Goal: Information Seeking & Learning: Learn about a topic

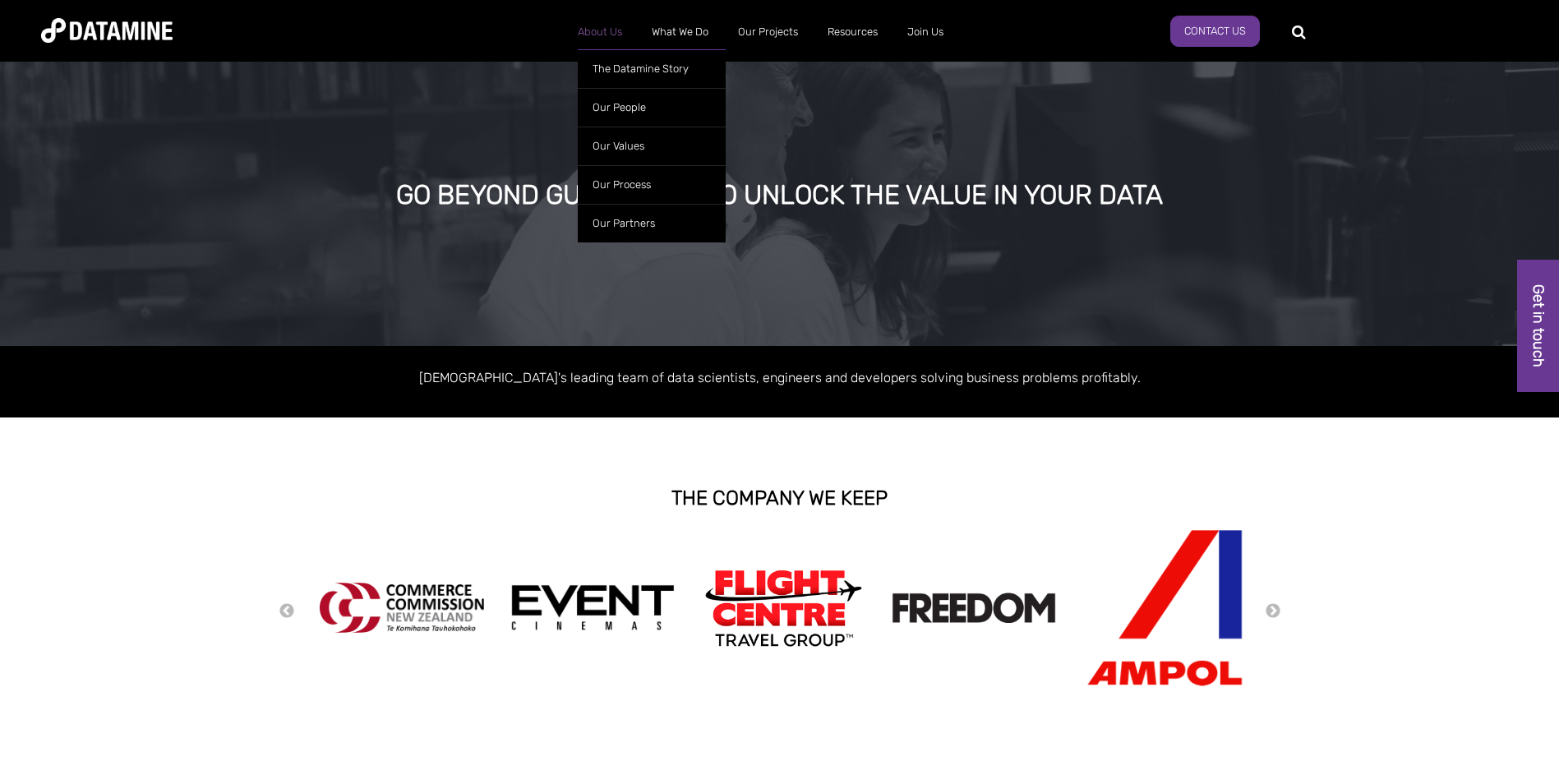
click at [598, 32] on link "About Us" at bounding box center [600, 32] width 74 height 43
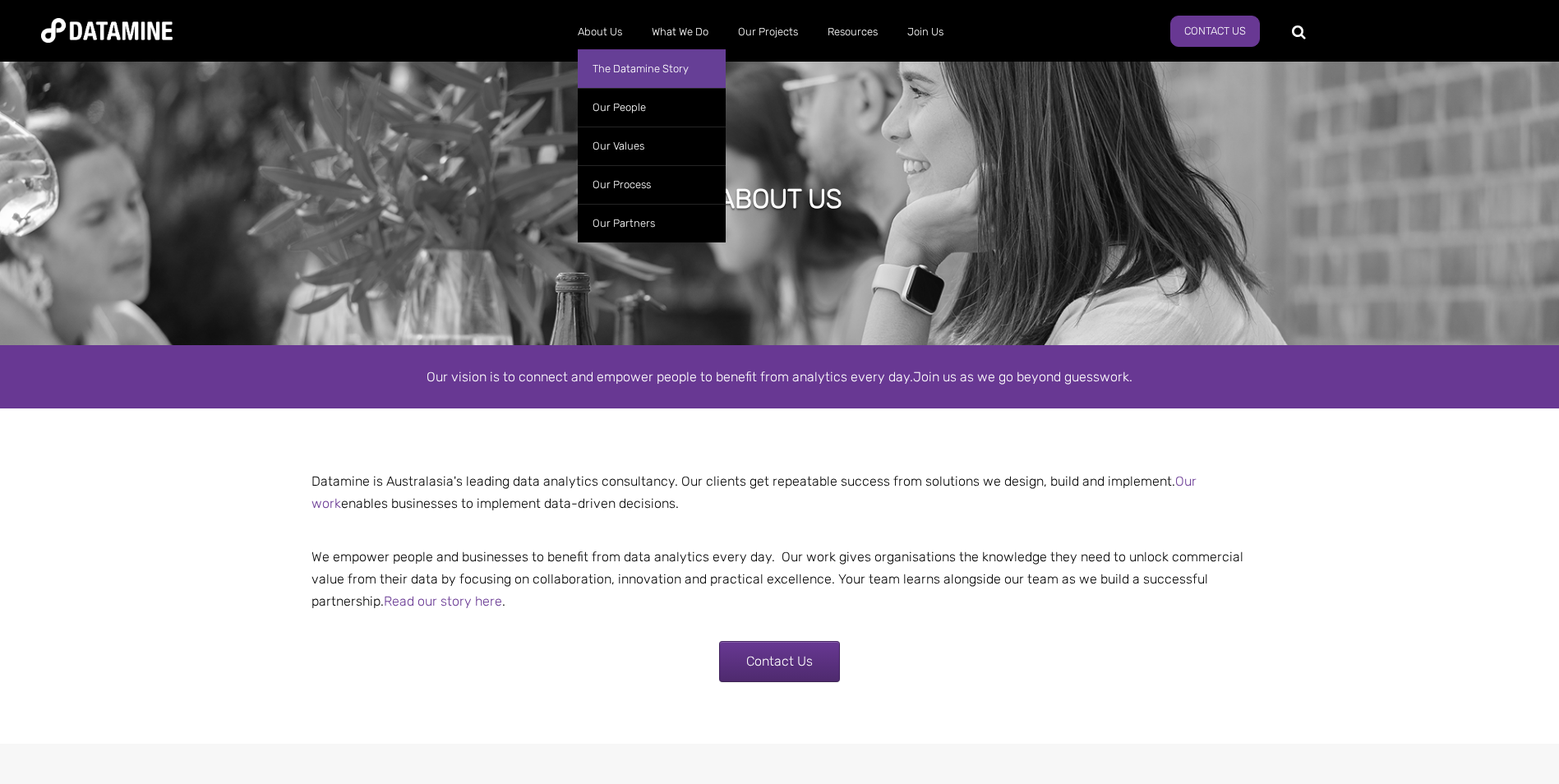
click at [612, 71] on link "The Datamine Story" at bounding box center [651, 68] width 148 height 38
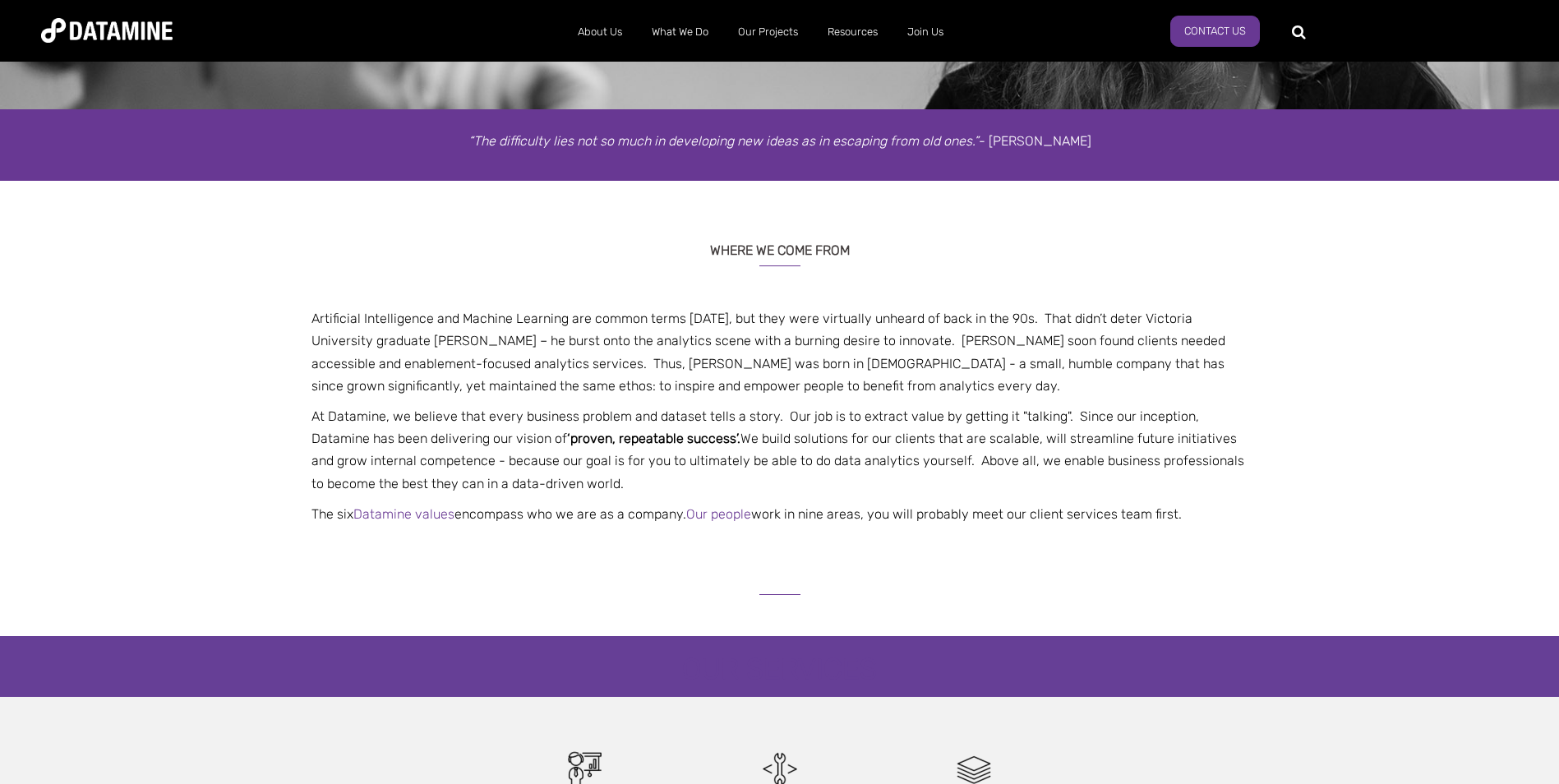
scroll to position [246, 0]
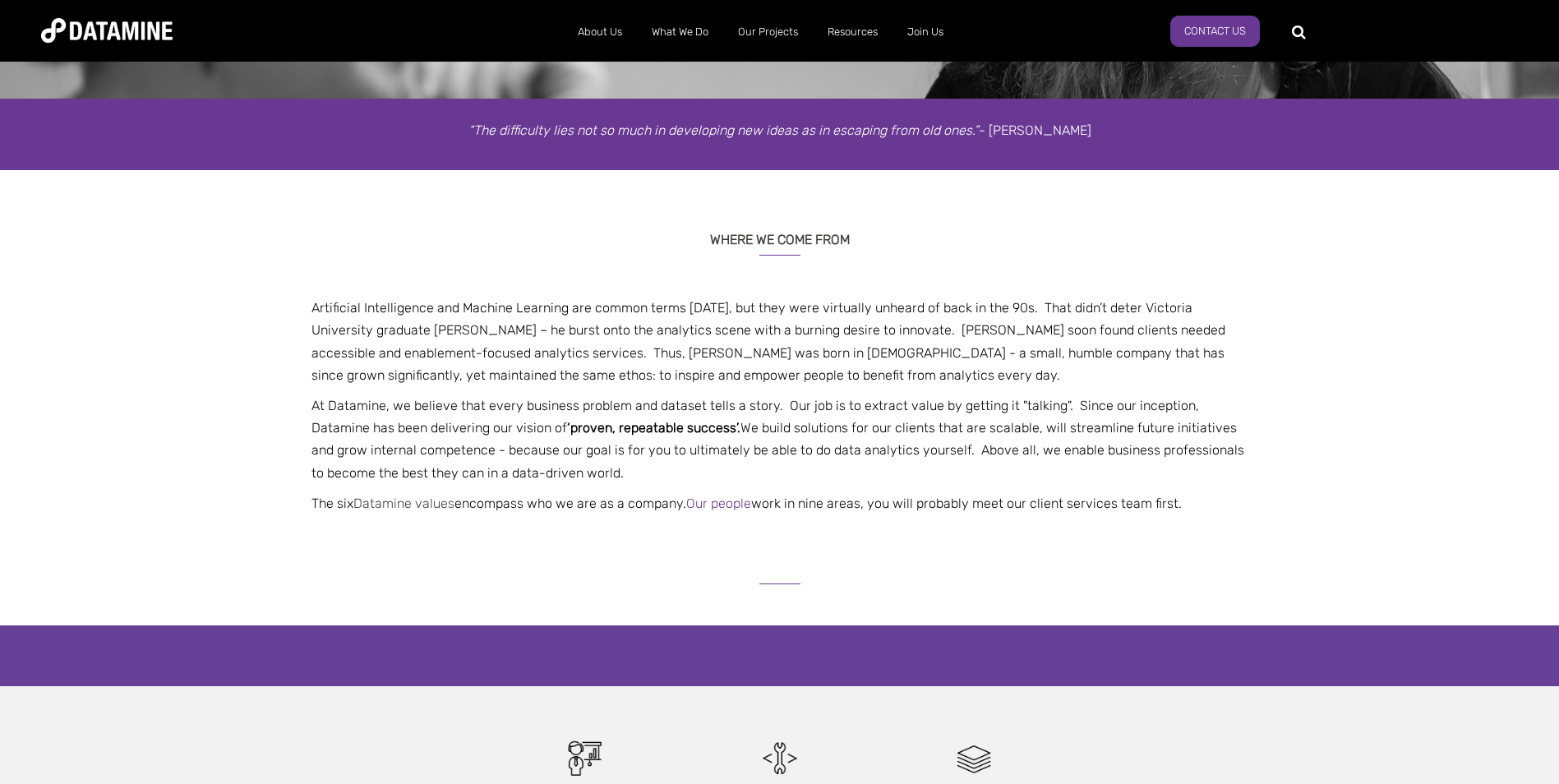
click at [423, 500] on link "Datamine values" at bounding box center [403, 503] width 101 height 16
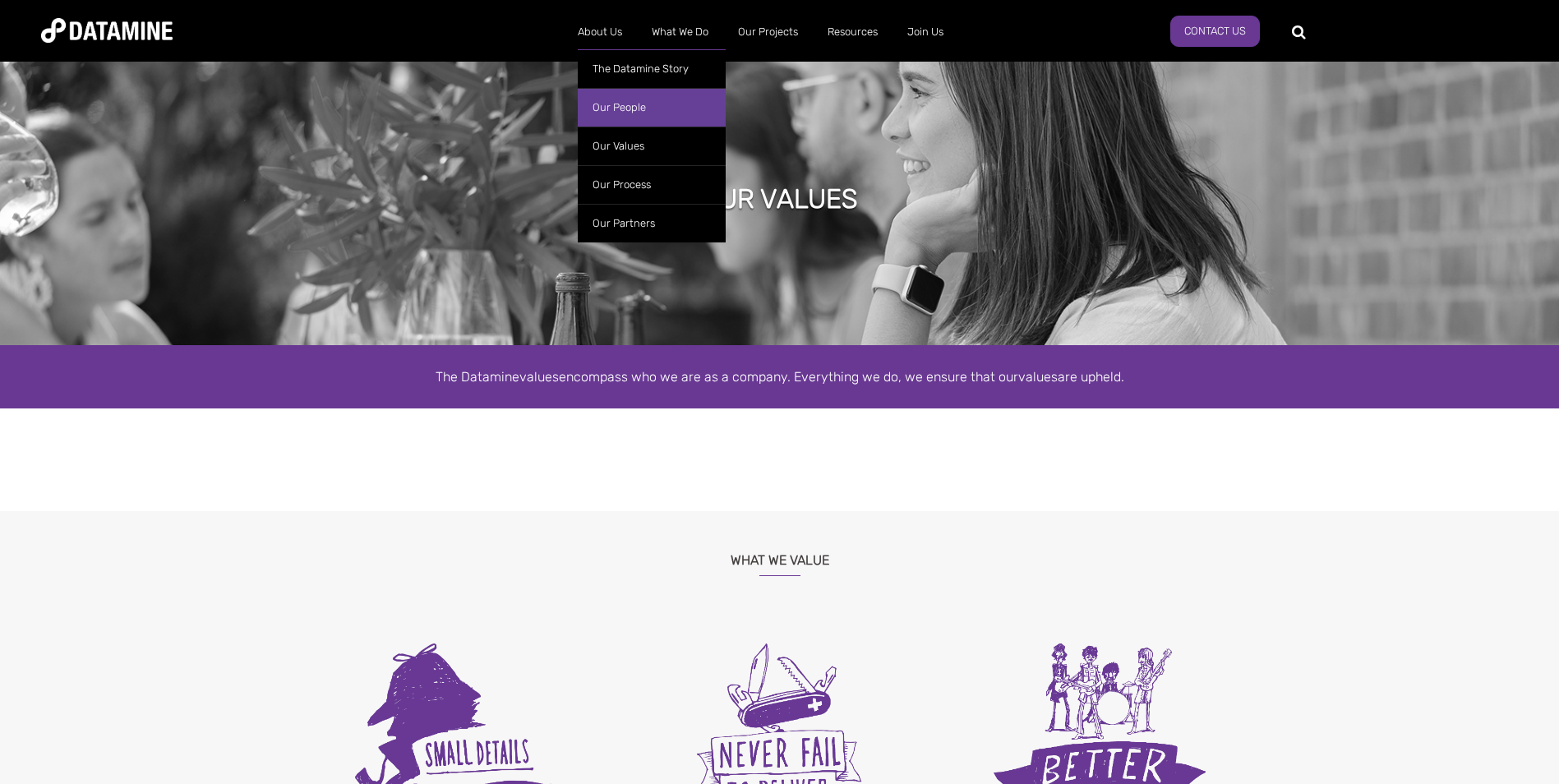
click at [640, 114] on link "Our People" at bounding box center [651, 107] width 148 height 38
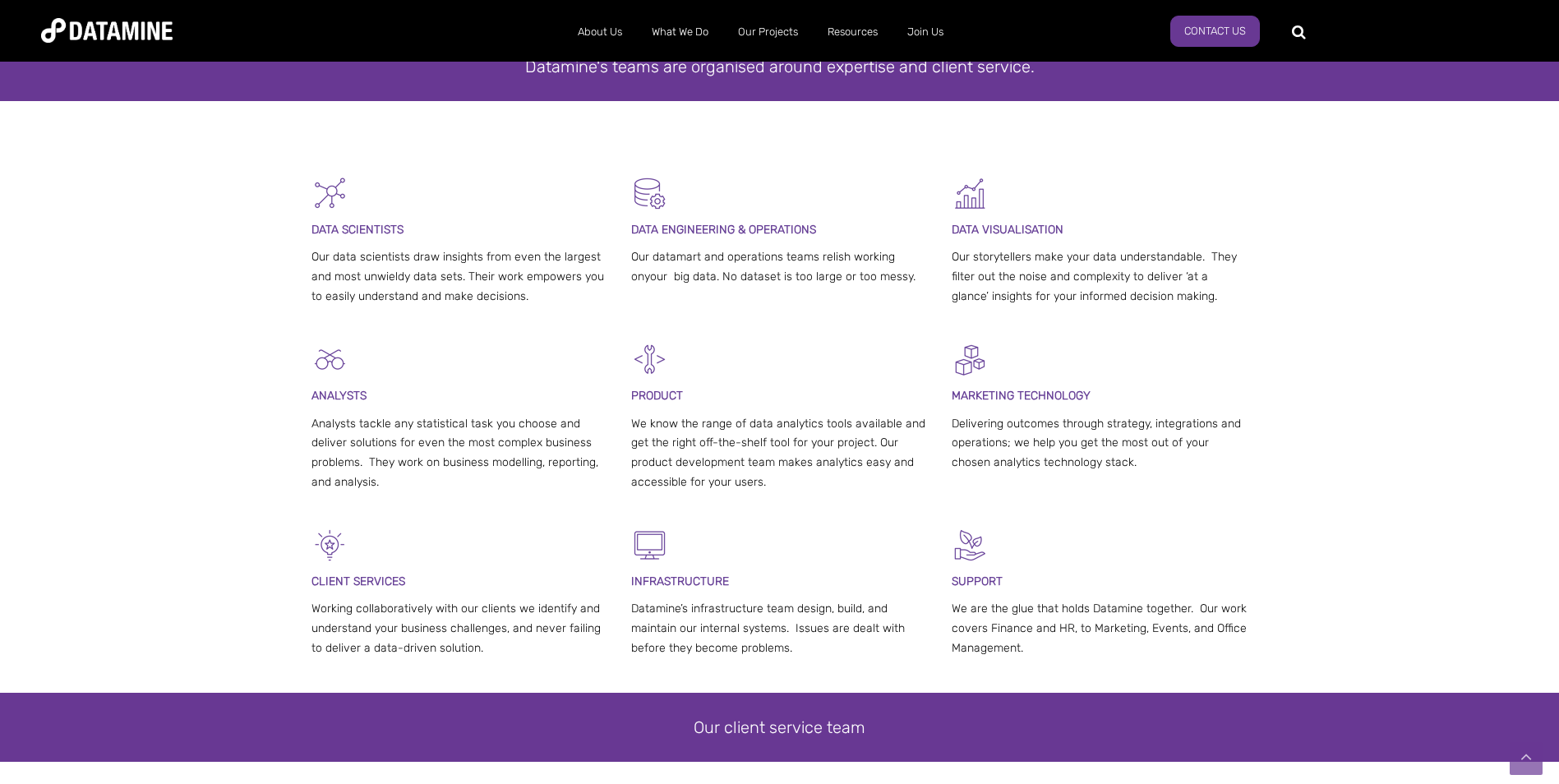
scroll to position [329, 0]
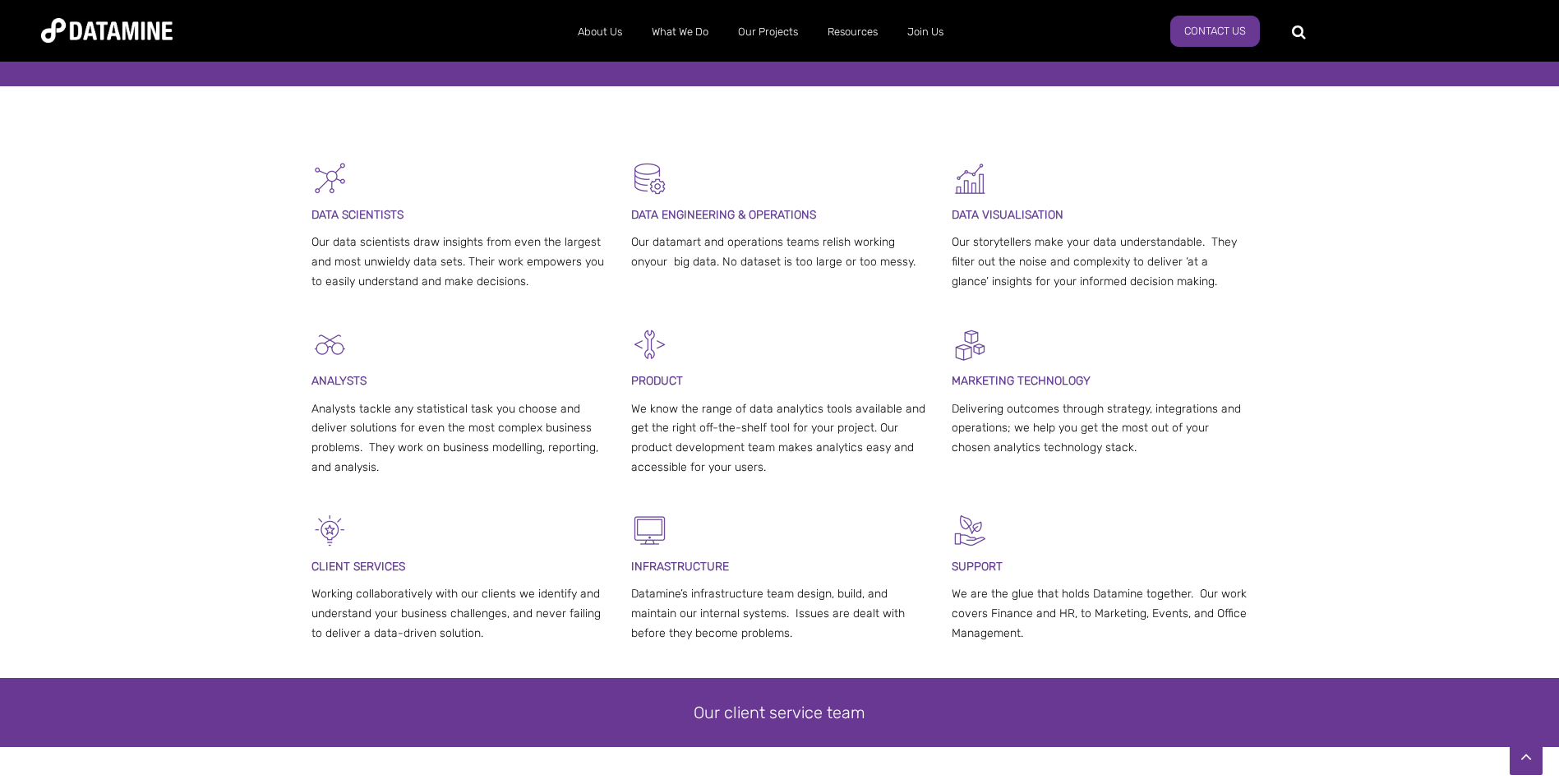
click at [336, 566] on span "ENT SERVICES" at bounding box center [367, 566] width 77 height 14
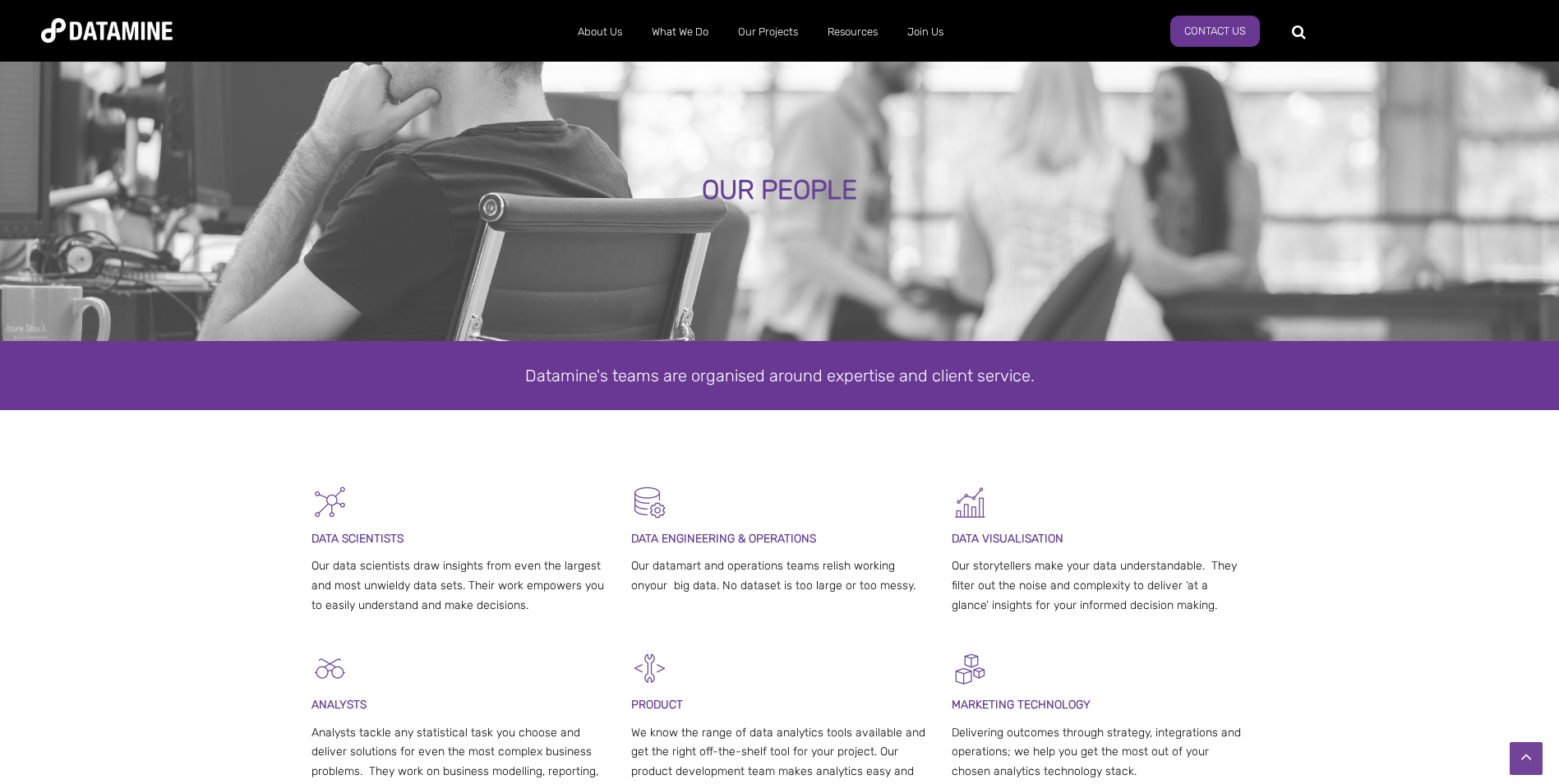
scroll to position [0, 0]
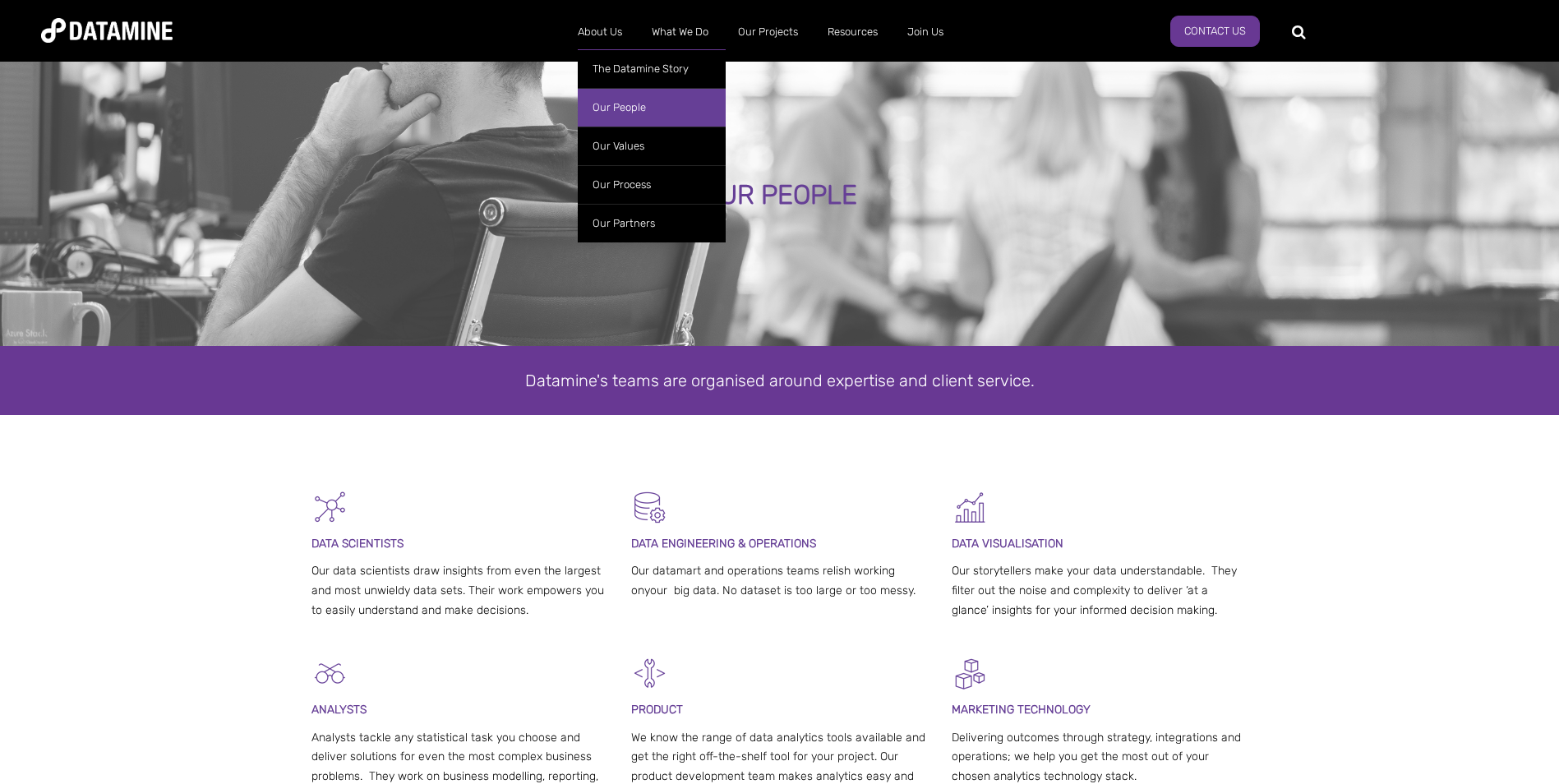
click at [623, 104] on link "Our People" at bounding box center [651, 107] width 148 height 38
click at [624, 104] on link "Our People" at bounding box center [651, 107] width 148 height 38
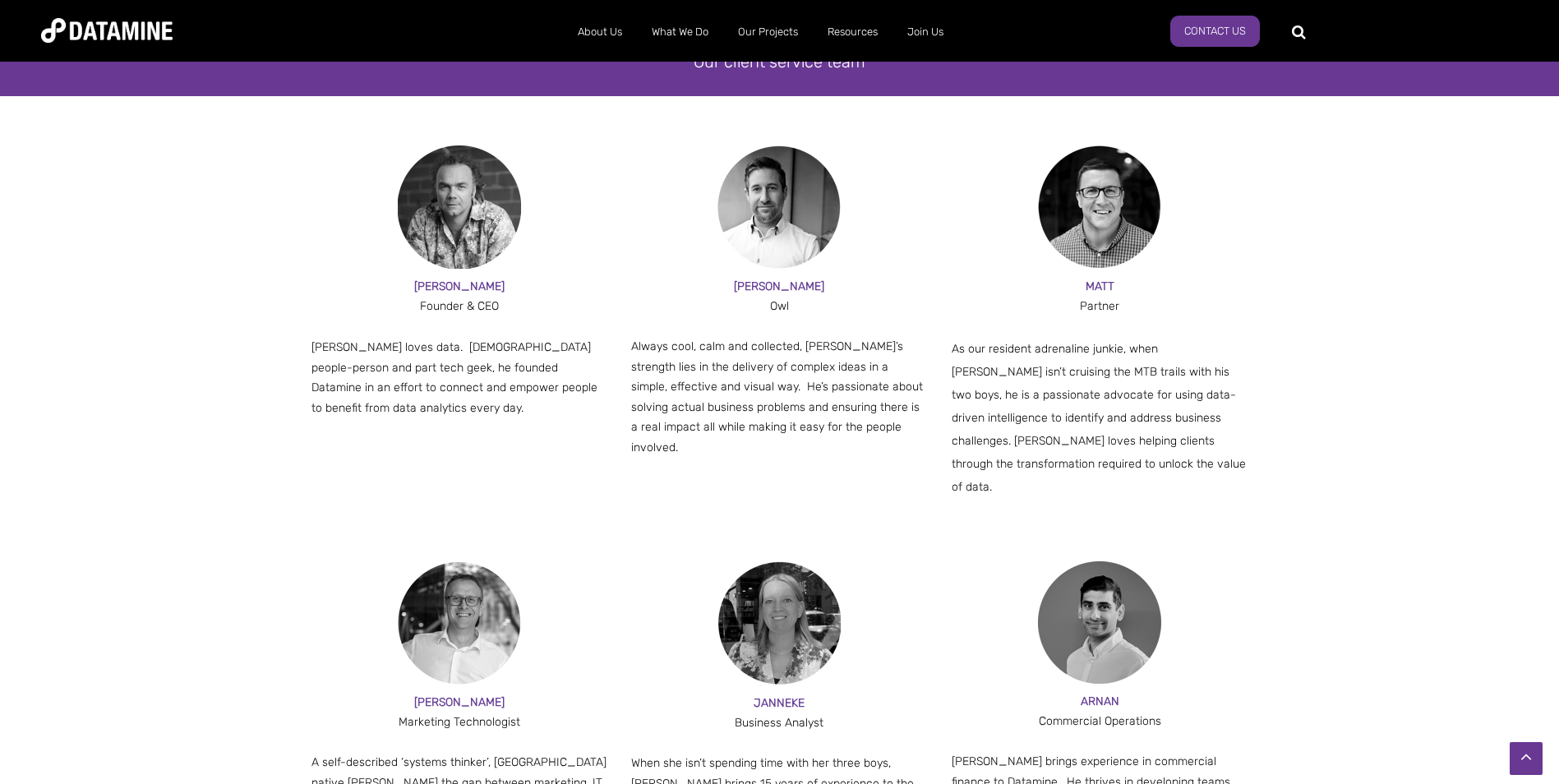
scroll to position [986, 0]
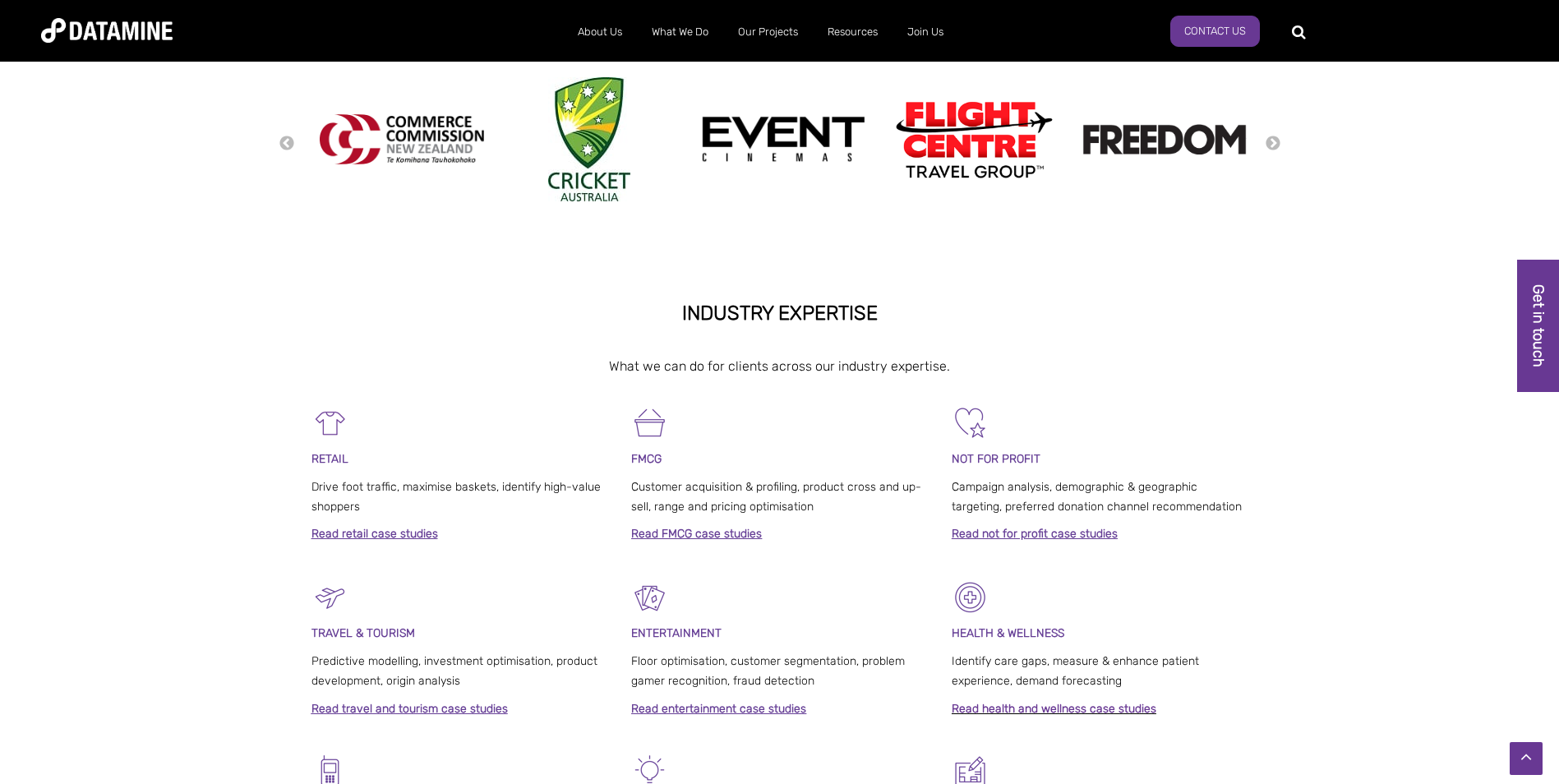
scroll to position [411, 0]
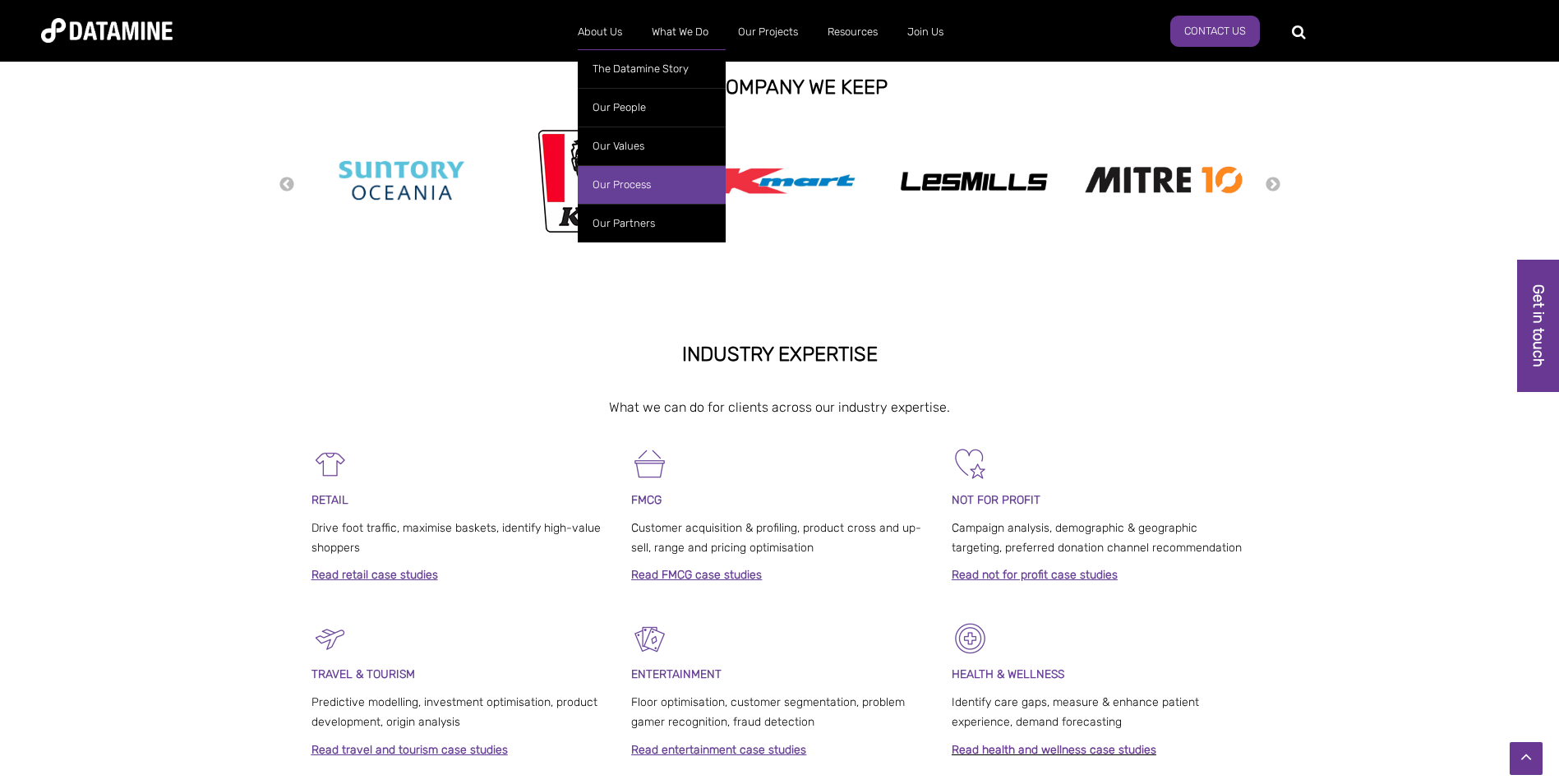
click at [610, 182] on link "Our Process" at bounding box center [651, 185] width 148 height 38
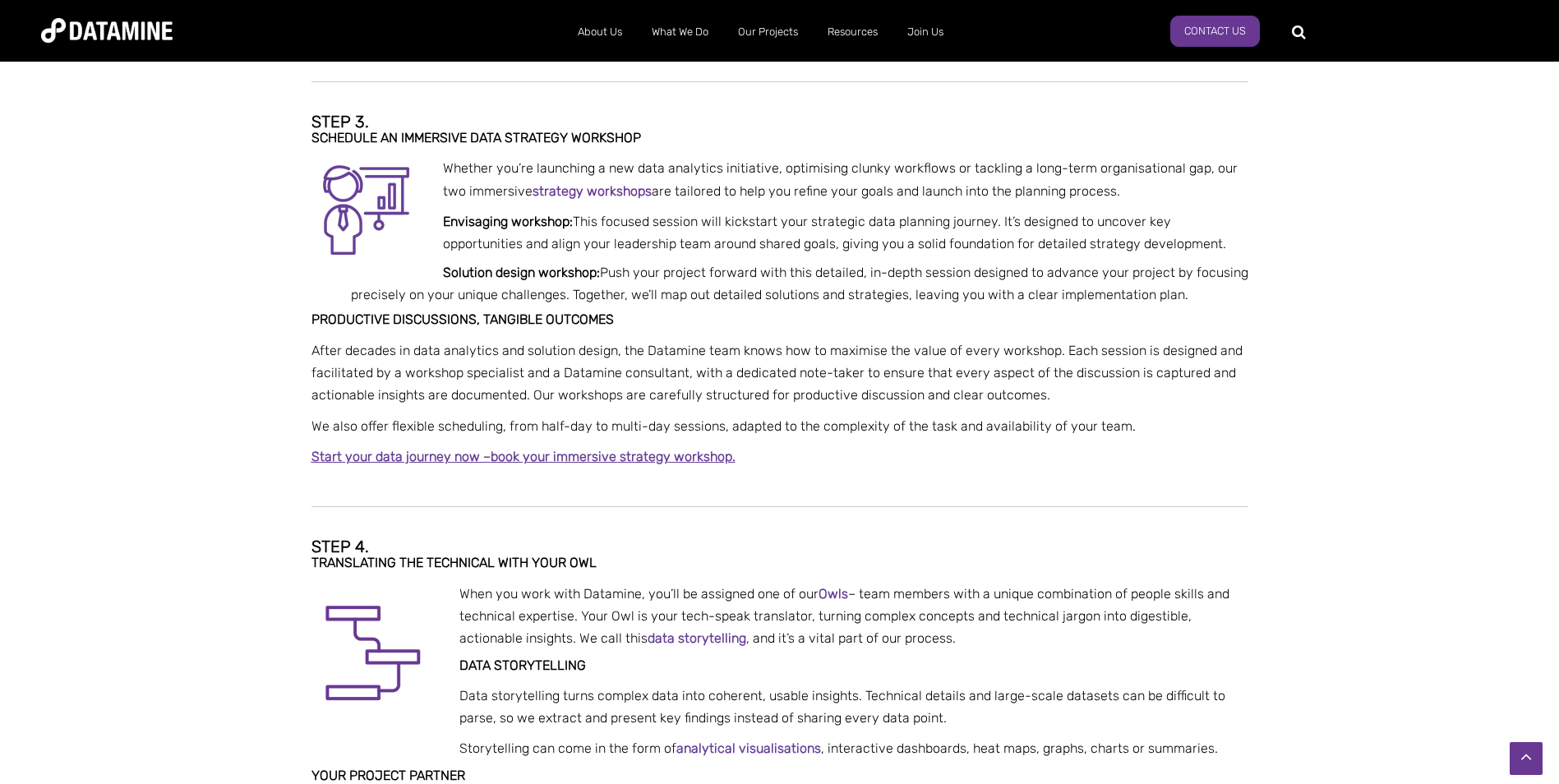
scroll to position [903, 0]
